Goal: Information Seeking & Learning: Learn about a topic

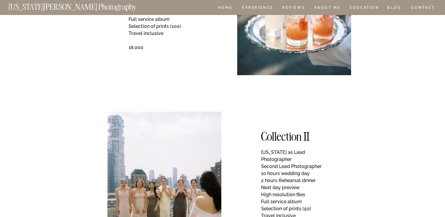
scroll to position [444, 0]
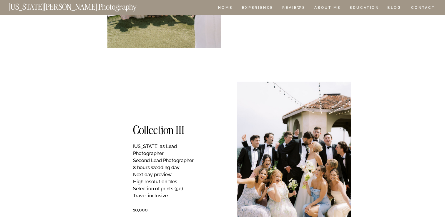
scroll to position [707, 0]
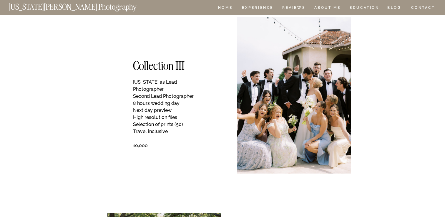
click at [178, 107] on p "[US_STATE] as Lead Photographer Second Lead Photographer 8 hours wedding day Ne…" at bounding box center [169, 120] width 72 height 83
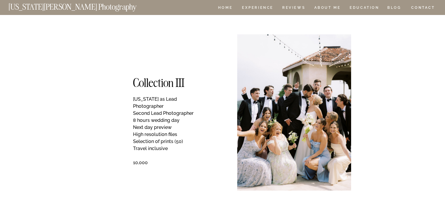
scroll to position [687, 0]
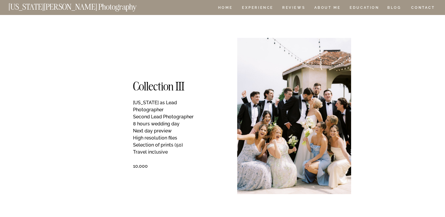
click at [167, 102] on p "[US_STATE] as Lead Photographer Second Lead Photographer 8 hours wedding day Ne…" at bounding box center [169, 140] width 72 height 83
click at [197, 103] on p "[US_STATE] as Lead Photographer Second Lead Photographer 8 hours wedding day Ne…" at bounding box center [169, 140] width 72 height 83
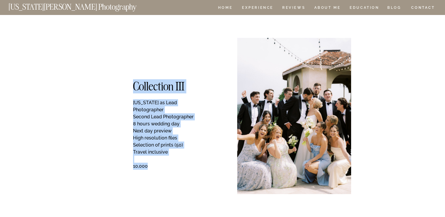
drag, startPoint x: 135, startPoint y: 83, endPoint x: 181, endPoint y: 159, distance: 89.6
click at [181, 159] on div "Collection III [US_STATE] as Lead Photographer Second Lead Photographer 8 hours…" at bounding box center [222, 115] width 353 height 191
click at [177, 161] on p "[US_STATE] as Lead Photographer Second Lead Photographer 8 hours wedding day Ne…" at bounding box center [169, 140] width 72 height 83
drag, startPoint x: 168, startPoint y: 160, endPoint x: 126, endPoint y: 78, distance: 91.8
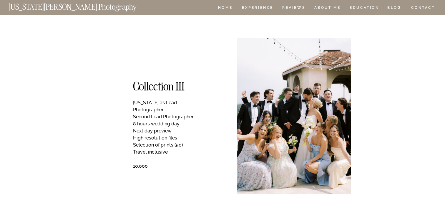
click at [134, 86] on h1 "Collection III" at bounding box center [160, 86] width 55 height 10
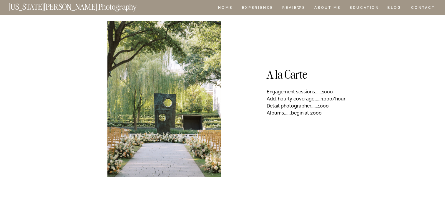
scroll to position [884, 0]
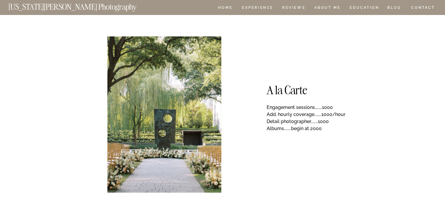
click at [246, 98] on div "CONTACT BLOG REVIEWS ABOUT ME Experience EDUCATION HOME [US_STATE][PERSON_NAME]…" at bounding box center [222, 173] width 445 height 2115
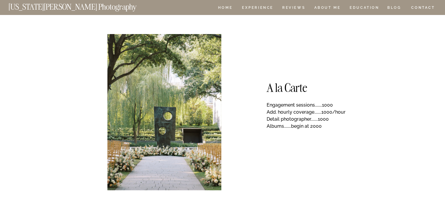
scroll to position [886, 0]
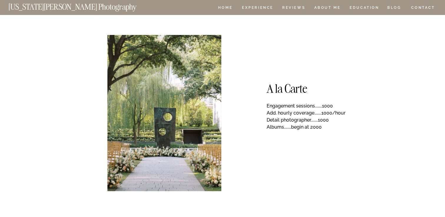
click at [257, 111] on div "CONTACT BLOG REVIEWS ABOUT ME Experience EDUCATION HOME [US_STATE][PERSON_NAME]…" at bounding box center [222, 171] width 445 height 2115
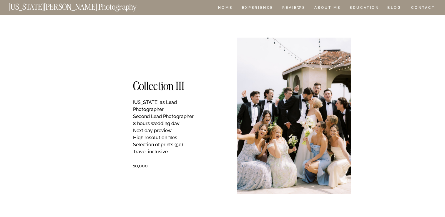
scroll to position [687, 0]
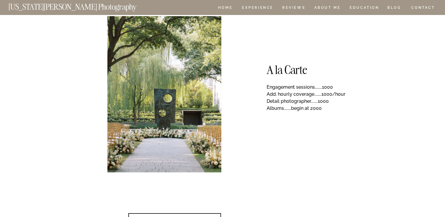
scroll to position [891, 0]
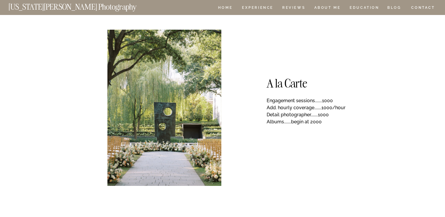
click at [224, 104] on div "CONTACT BLOG REVIEWS ABOUT ME Experience EDUCATION HOME [US_STATE][PERSON_NAME]…" at bounding box center [222, 166] width 445 height 2115
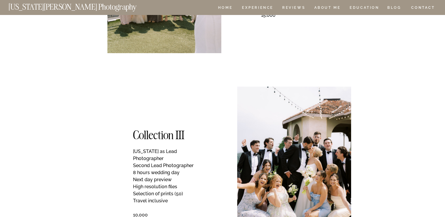
scroll to position [626, 0]
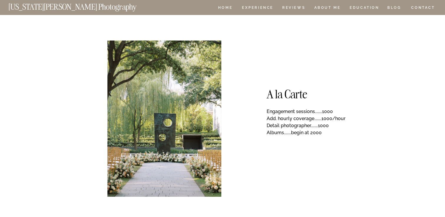
scroll to position [893, 0]
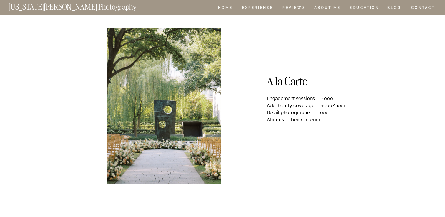
click at [241, 73] on div "CONTACT BLOG REVIEWS ABOUT ME Experience EDUCATION HOME [US_STATE][PERSON_NAME]…" at bounding box center [222, 164] width 445 height 2115
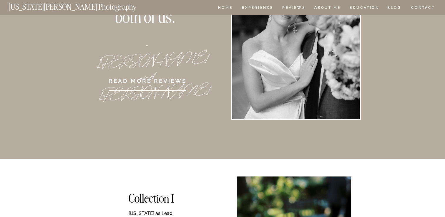
scroll to position [168, 0]
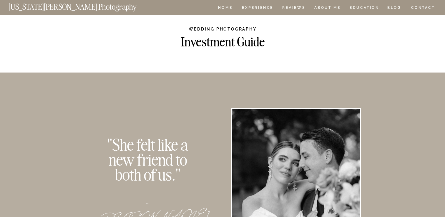
scroll to position [0, 0]
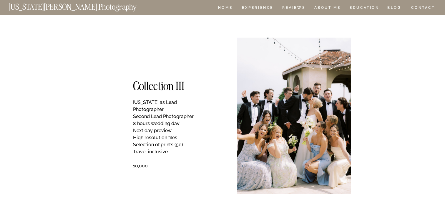
scroll to position [688, 0]
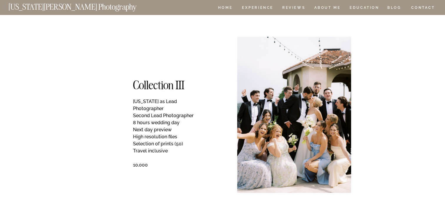
click at [145, 172] on p "[US_STATE] as Lead Photographer Second Lead Photographer 8 hours wedding day Ne…" at bounding box center [169, 139] width 72 height 83
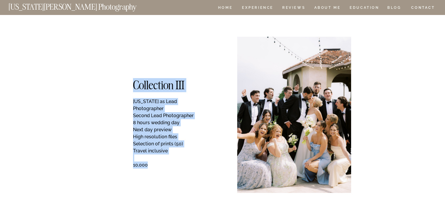
drag, startPoint x: 133, startPoint y: 81, endPoint x: 154, endPoint y: 163, distance: 84.2
click at [154, 163] on div "Collection III [US_STATE] as Lead Photographer Second Lead Photographer 8 hours…" at bounding box center [222, 114] width 353 height 191
click at [154, 136] on p "[US_STATE] as Lead Photographer Second Lead Photographer 8 hours wedding day Ne…" at bounding box center [169, 139] width 72 height 83
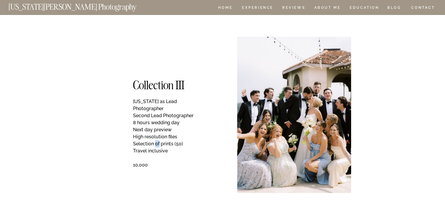
click at [154, 136] on p "[US_STATE] as Lead Photographer Second Lead Photographer 8 hours wedding day Ne…" at bounding box center [169, 139] width 72 height 83
click at [157, 152] on p "[US_STATE] as Lead Photographer Second Lead Photographer 8 hours wedding day Ne…" at bounding box center [169, 139] width 72 height 83
click at [157, 161] on p "[US_STATE] as Lead Photographer Second Lead Photographer 8 hours wedding day Ne…" at bounding box center [169, 139] width 72 height 83
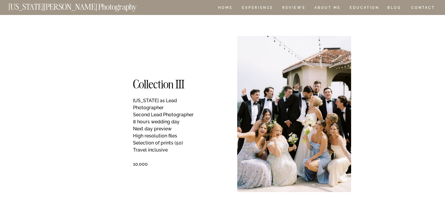
scroll to position [693, 0]
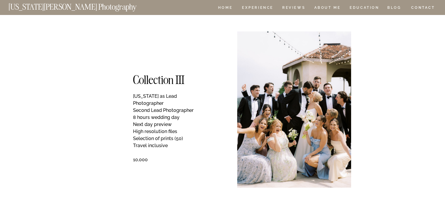
click at [165, 85] on h1 "Collection III" at bounding box center [160, 80] width 55 height 10
click at [187, 85] on h1 "Collection III" at bounding box center [160, 80] width 55 height 10
click at [166, 76] on h1 "Collection III" at bounding box center [160, 80] width 55 height 10
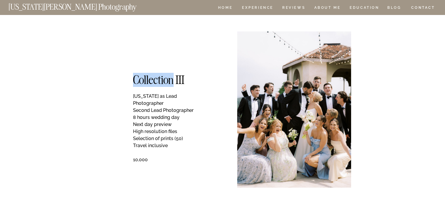
click at [166, 76] on h1 "Collection III" at bounding box center [160, 80] width 55 height 10
click at [177, 78] on h1 "Collection III" at bounding box center [160, 80] width 55 height 10
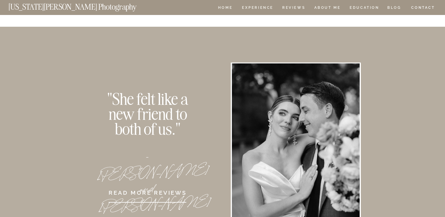
scroll to position [0, 0]
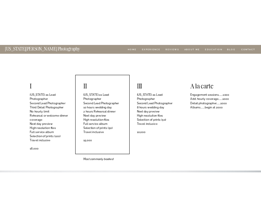
scroll to position [1063, 0]
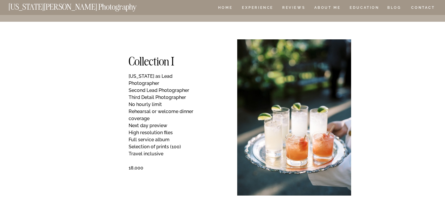
scroll to position [311, 0]
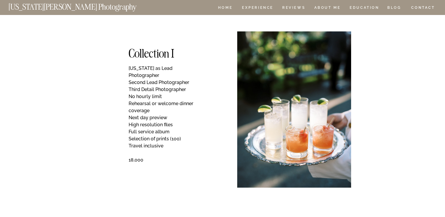
click at [149, 82] on p "[US_STATE] as Lead Photographer Second Lead Photographer Third Detail Photograp…" at bounding box center [164, 118] width 72 height 106
click at [157, 106] on p "[US_STATE] as Lead Photographer Second Lead Photographer Third Detail Photograp…" at bounding box center [164, 118] width 72 height 106
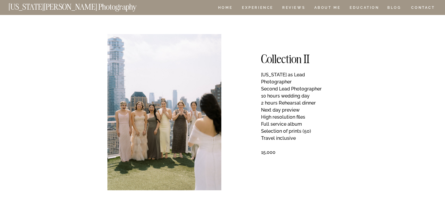
scroll to position [497, 0]
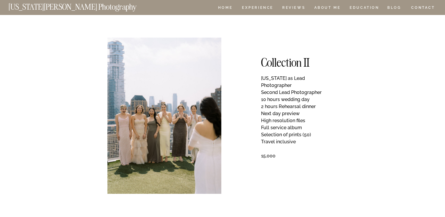
click at [277, 87] on p "[US_STATE] as Lead Photographer Second Lead Photographer 10 hours wedding day 2…" at bounding box center [297, 124] width 72 height 99
click at [275, 91] on p "[US_STATE] as Lead Photographer Second Lead Photographer 10 hours wedding day 2…" at bounding box center [297, 124] width 72 height 99
click at [263, 93] on p "[US_STATE] as Lead Photographer Second Lead Photographer 10 hours wedding day 2…" at bounding box center [297, 124] width 72 height 99
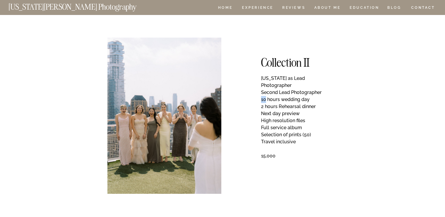
click at [263, 93] on p "[US_STATE] as Lead Photographer Second Lead Photographer 10 hours wedding day 2…" at bounding box center [297, 124] width 72 height 99
click at [263, 106] on p "[US_STATE] as Lead Photographer Second Lead Photographer 10 hours wedding day 2…" at bounding box center [297, 124] width 72 height 99
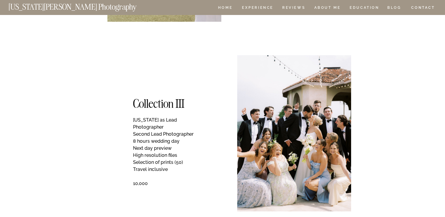
scroll to position [676, 0]
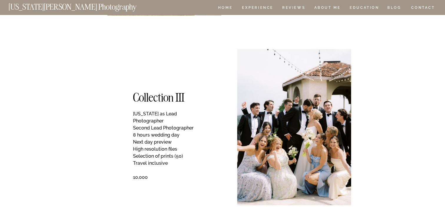
click at [157, 163] on p "[US_STATE] as Lead Photographer Second Lead Photographer 8 hours wedding day Ne…" at bounding box center [169, 152] width 72 height 83
click at [166, 151] on p "[US_STATE] as Lead Photographer Second Lead Photographer 8 hours wedding day Ne…" at bounding box center [169, 152] width 72 height 83
click at [187, 151] on p "[US_STATE] as Lead Photographer Second Lead Photographer 8 hours wedding day Ne…" at bounding box center [169, 152] width 72 height 83
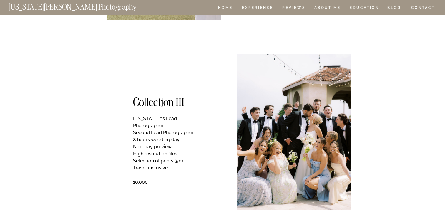
scroll to position [671, 0]
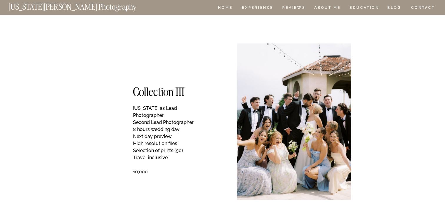
click at [136, 121] on p "[US_STATE] as Lead Photographer Second Lead Photographer 8 hours wedding day Ne…" at bounding box center [169, 146] width 72 height 83
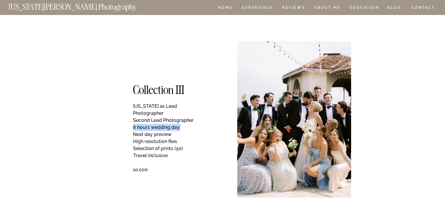
click at [154, 141] on p "[US_STATE] as Lead Photographer Second Lead Photographer 8 hours wedding day Ne…" at bounding box center [169, 144] width 72 height 83
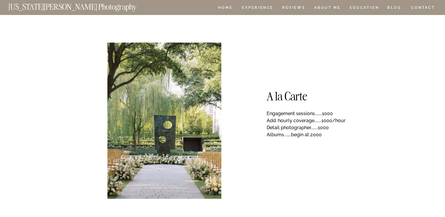
scroll to position [882, 0]
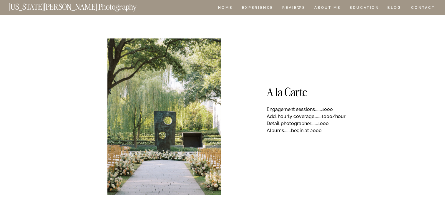
click at [288, 118] on p "Engagement sessions........1000 Add. hourly coverage........1000/hour Detail ph…" at bounding box center [306, 121] width 80 height 31
click at [338, 121] on p "Engagement sessions........1000 Add. hourly coverage........1000/hour Detail ph…" at bounding box center [306, 121] width 80 height 31
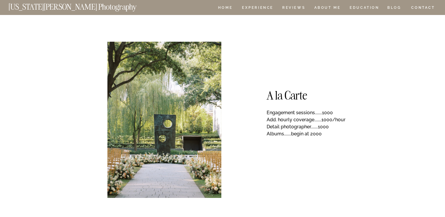
click at [231, 131] on div "CONTACT BLOG REVIEWS ABOUT ME Experience EDUCATION HOME [US_STATE][PERSON_NAME]…" at bounding box center [222, 178] width 445 height 2115
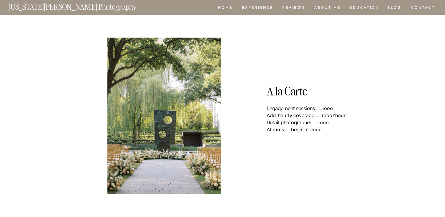
scroll to position [880, 0]
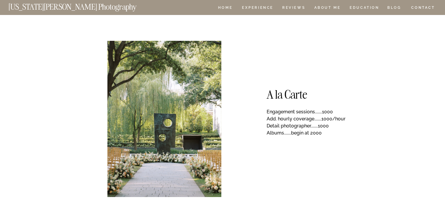
click at [243, 149] on div "CONTACT BLOG REVIEWS ABOUT ME Experience EDUCATION HOME [US_STATE][PERSON_NAME]…" at bounding box center [222, 177] width 445 height 2115
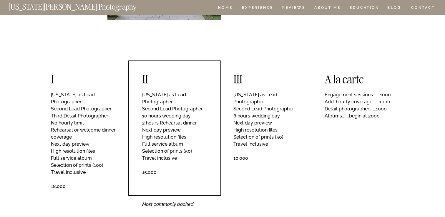
scroll to position [1069, 0]
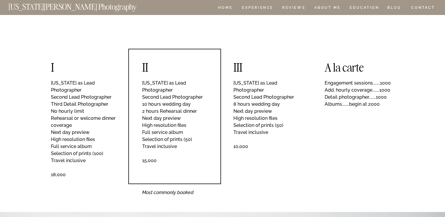
click at [158, 193] on icon "Most commonly booked" at bounding box center [167, 193] width 51 height 6
click at [181, 151] on p "[US_STATE] as Lead Photographer Second Lead Photographer 10 hours wedding day 2…" at bounding box center [176, 131] width 69 height 102
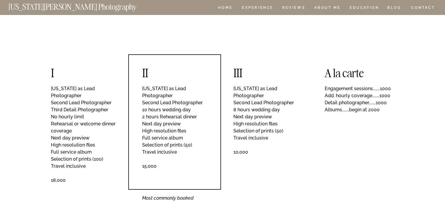
scroll to position [1063, 0]
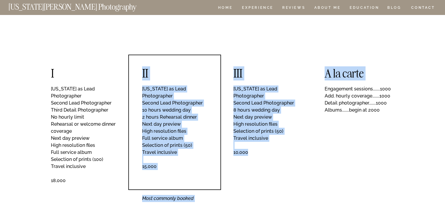
drag, startPoint x: 252, startPoint y: 146, endPoint x: 233, endPoint y: 75, distance: 73.2
click at [233, 75] on div "[US_STATE] as Lead Photographer Second Lead Photographer Third Detail Photograp…" at bounding box center [222, 122] width 353 height 191
click at [236, 90] on p "[US_STATE] as Lead Photographer Second Lead Photographer 8 hours wedding day Ne…" at bounding box center [267, 137] width 69 height 102
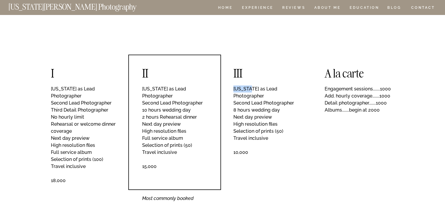
click at [236, 90] on p "[US_STATE] as Lead Photographer Second Lead Photographer 8 hours wedding day Ne…" at bounding box center [267, 137] width 69 height 102
